Goal: Transaction & Acquisition: Subscribe to service/newsletter

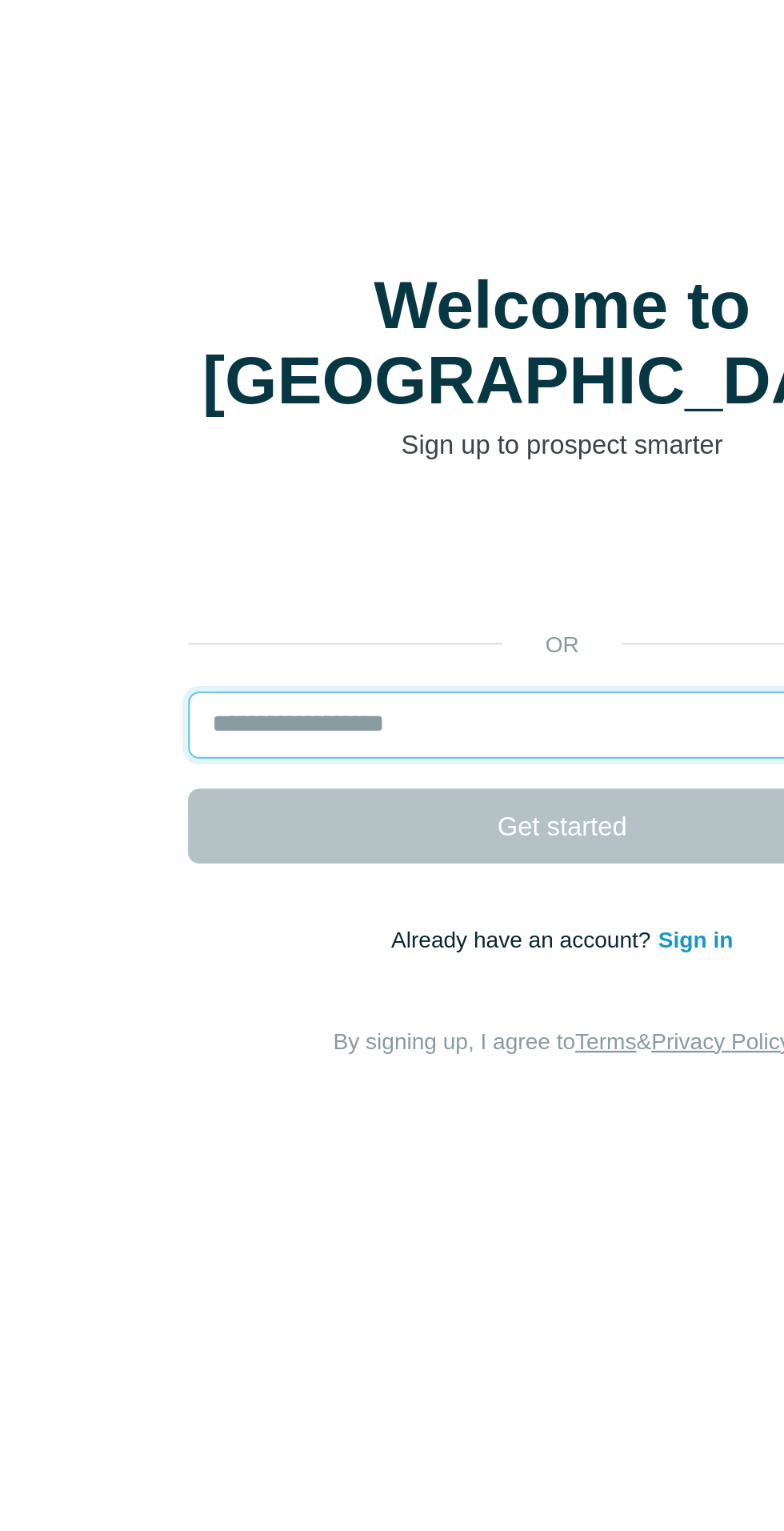
click at [390, 805] on input "email" at bounding box center [392, 792] width 320 height 29
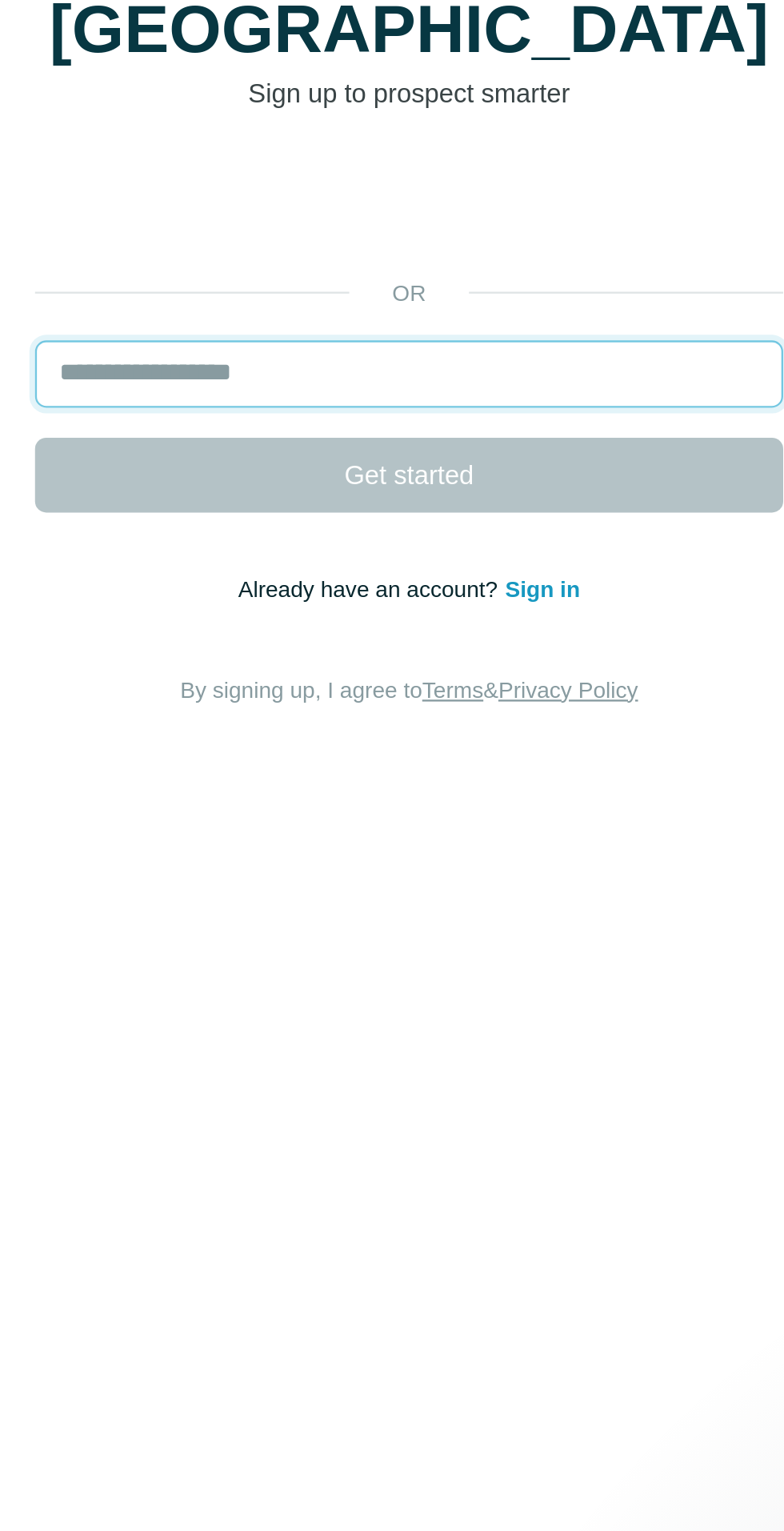
type input "*"
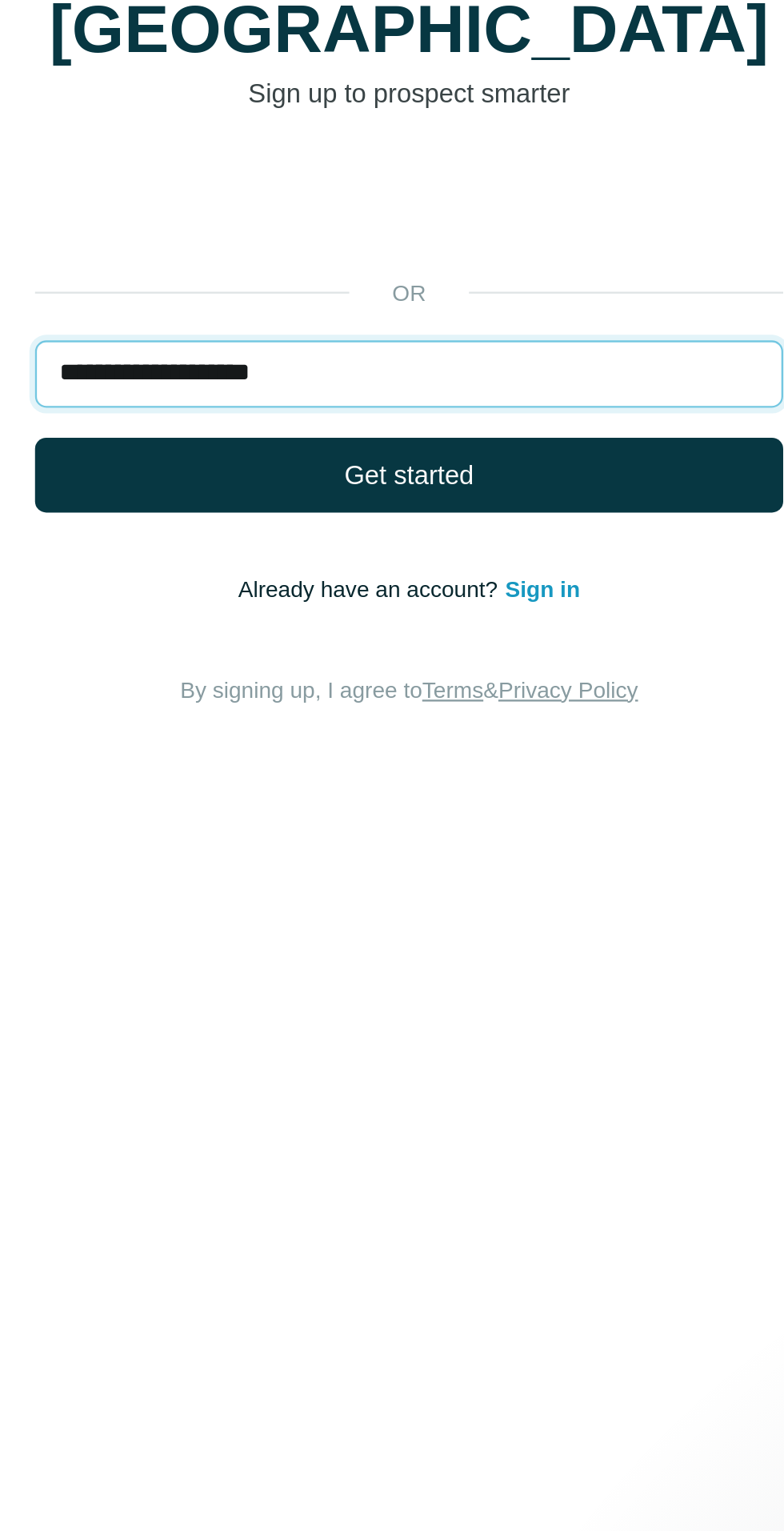
type input "**********"
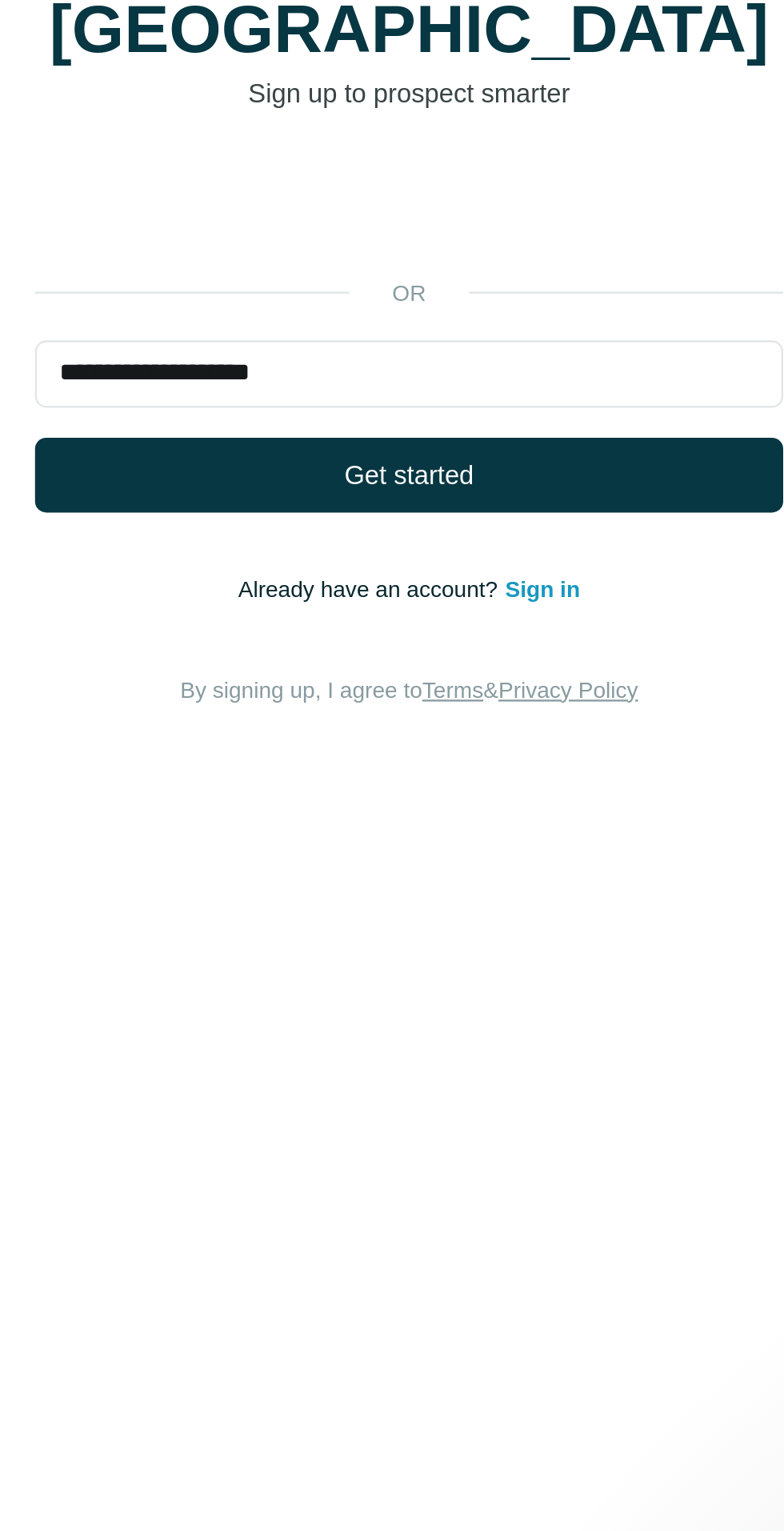
click at [491, 851] on button "Get started" at bounding box center [392, 835] width 320 height 32
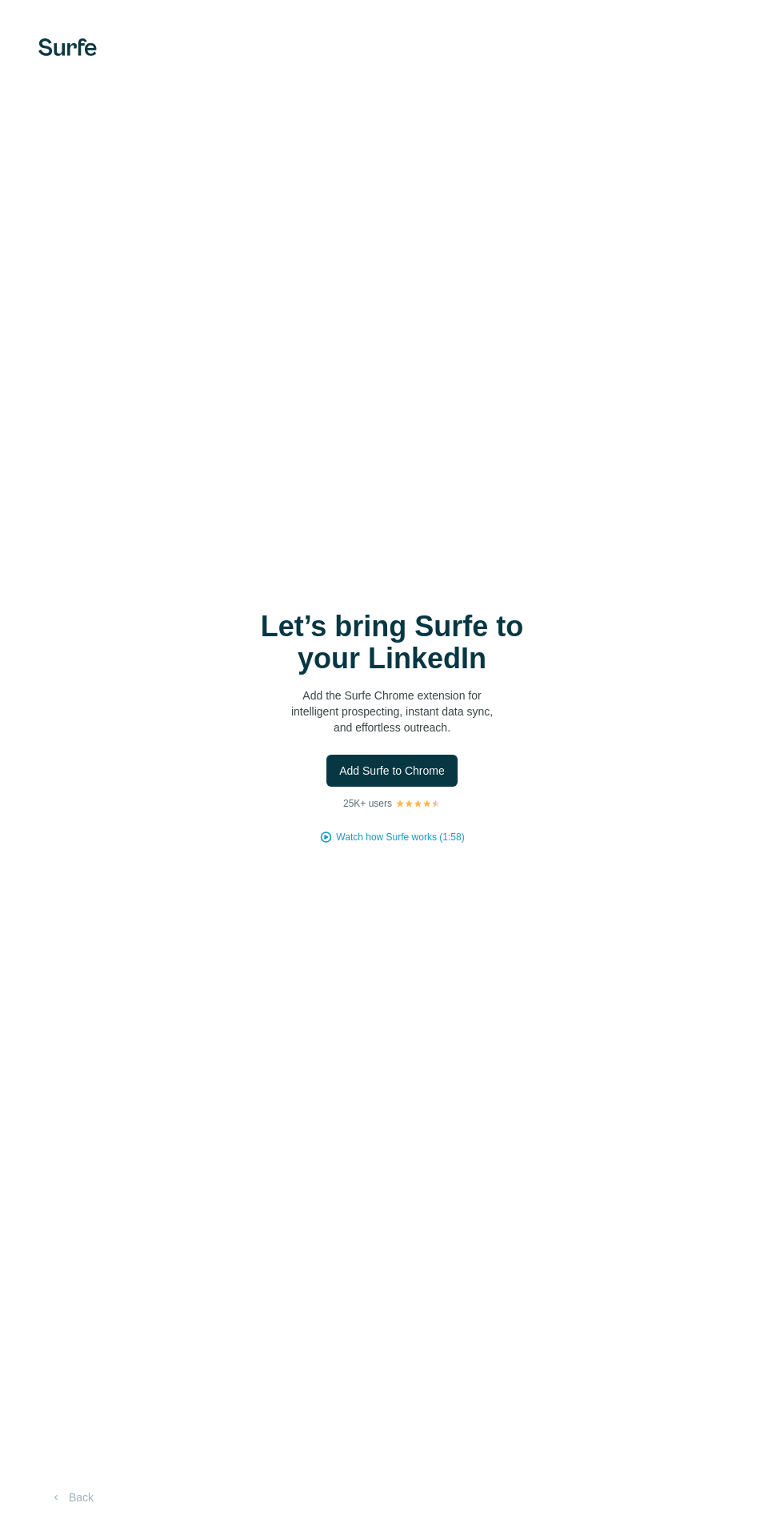
click at [433, 787] on button "Add Surfe to Chrome" at bounding box center [392, 771] width 131 height 32
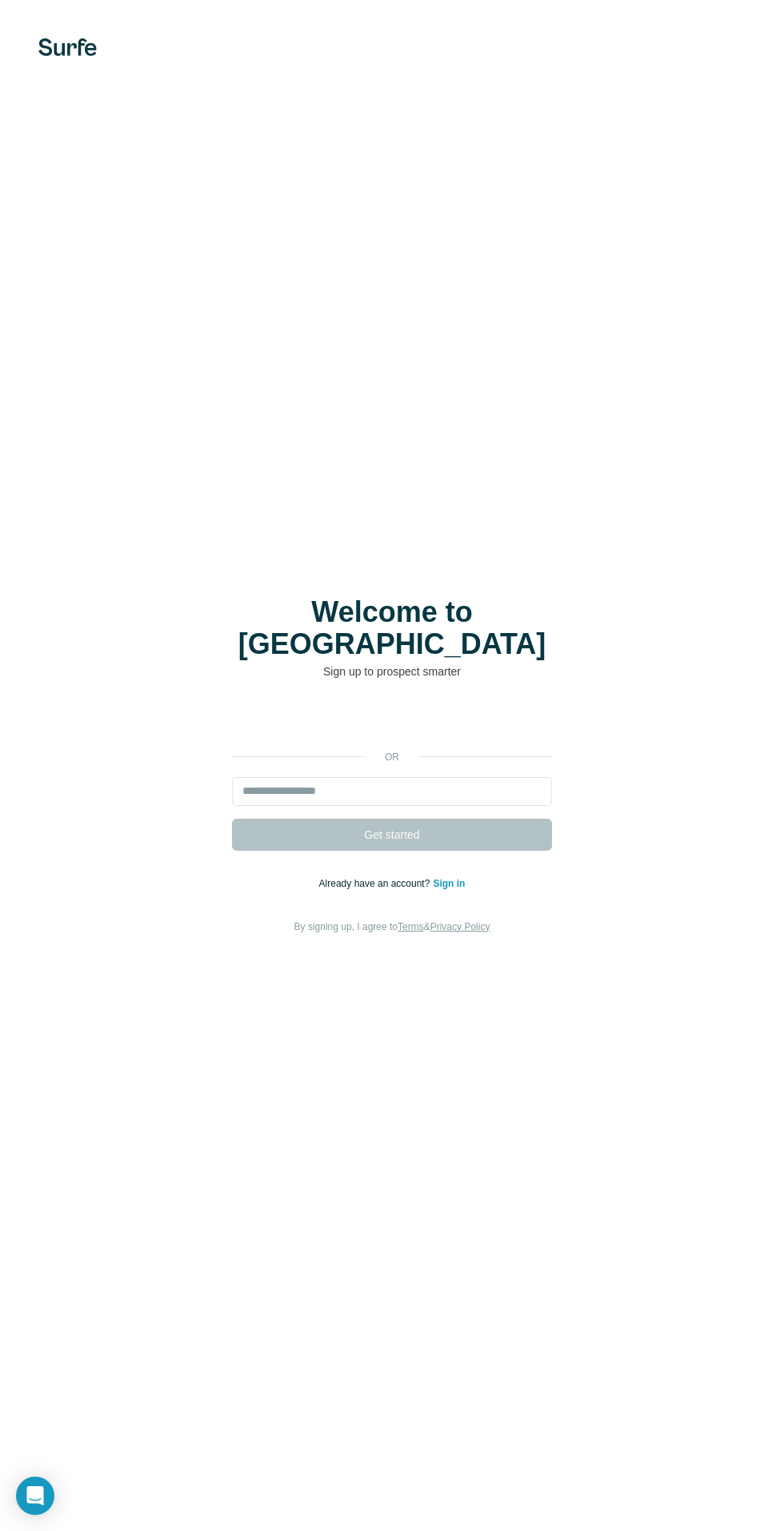
click at [146, 675] on div "Welcome to Surfe Sign up to prospect smarter or Get started Already have an acc…" at bounding box center [392, 766] width 719 height 339
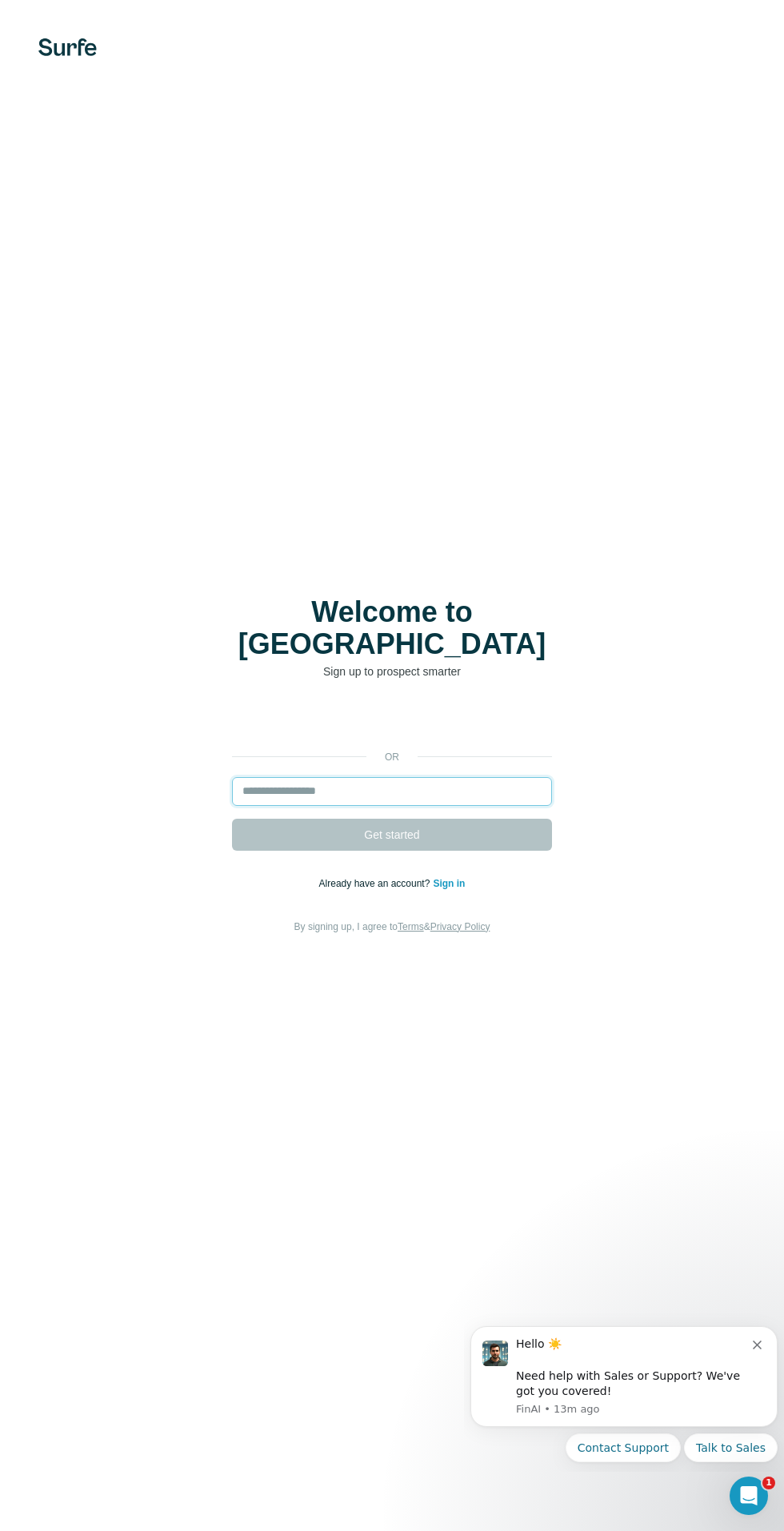
click at [292, 805] on input "email" at bounding box center [392, 792] width 320 height 29
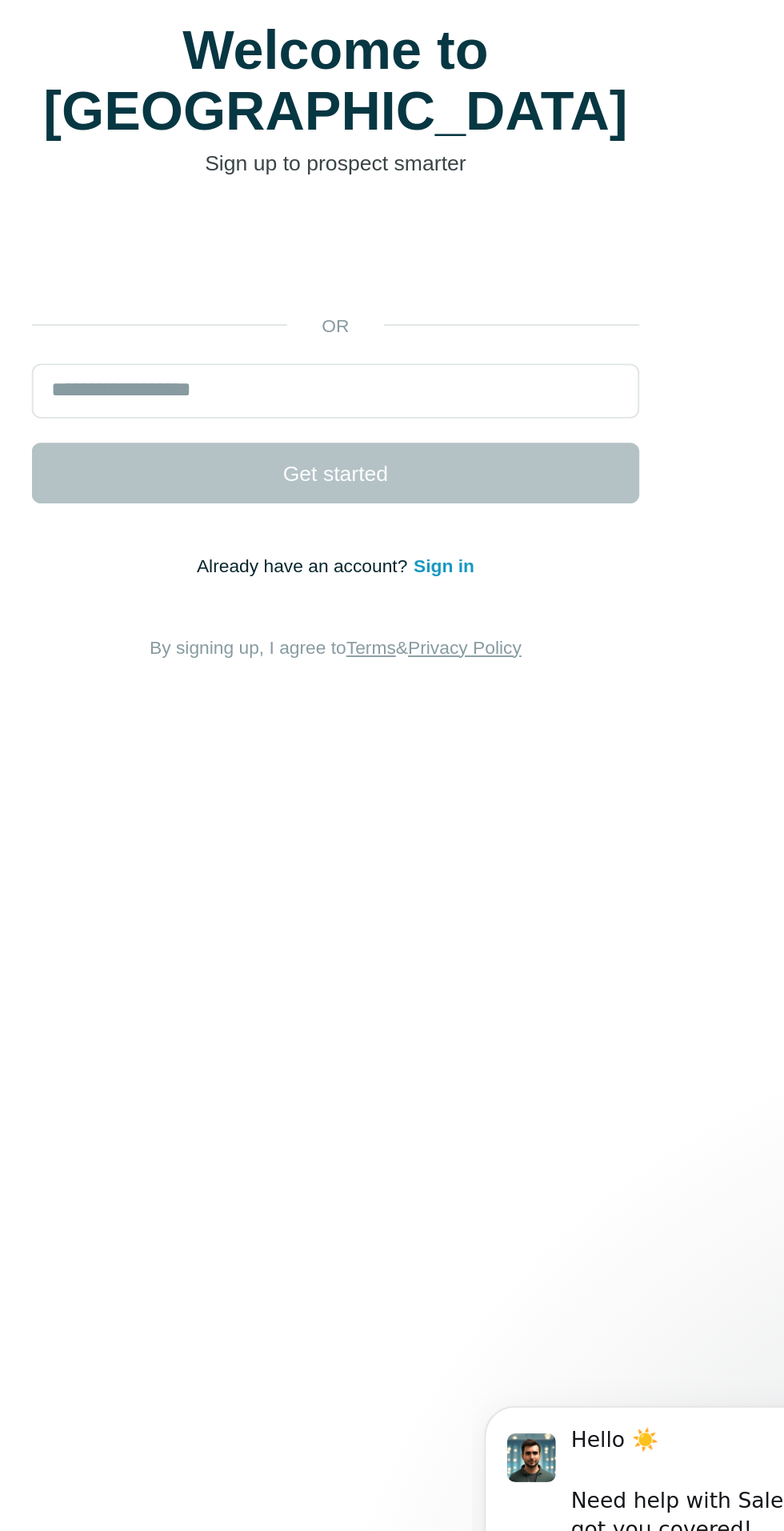
click at [447, 889] on link "Sign in" at bounding box center [449, 884] width 32 height 11
